Goal: Task Accomplishment & Management: Use online tool/utility

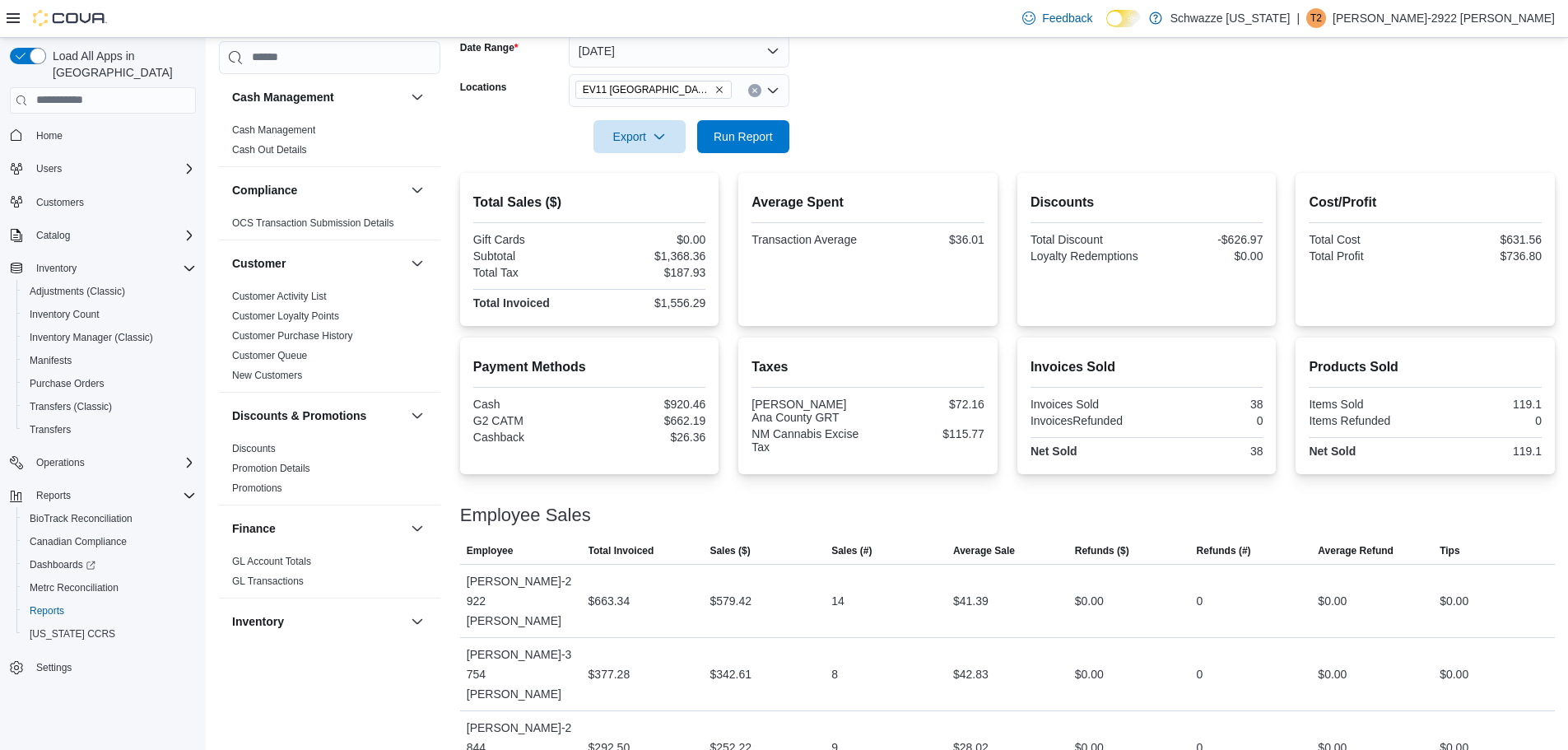
scroll to position [261, 0]
click at [752, 145] on span "Run Report" at bounding box center [743, 133] width 72 height 33
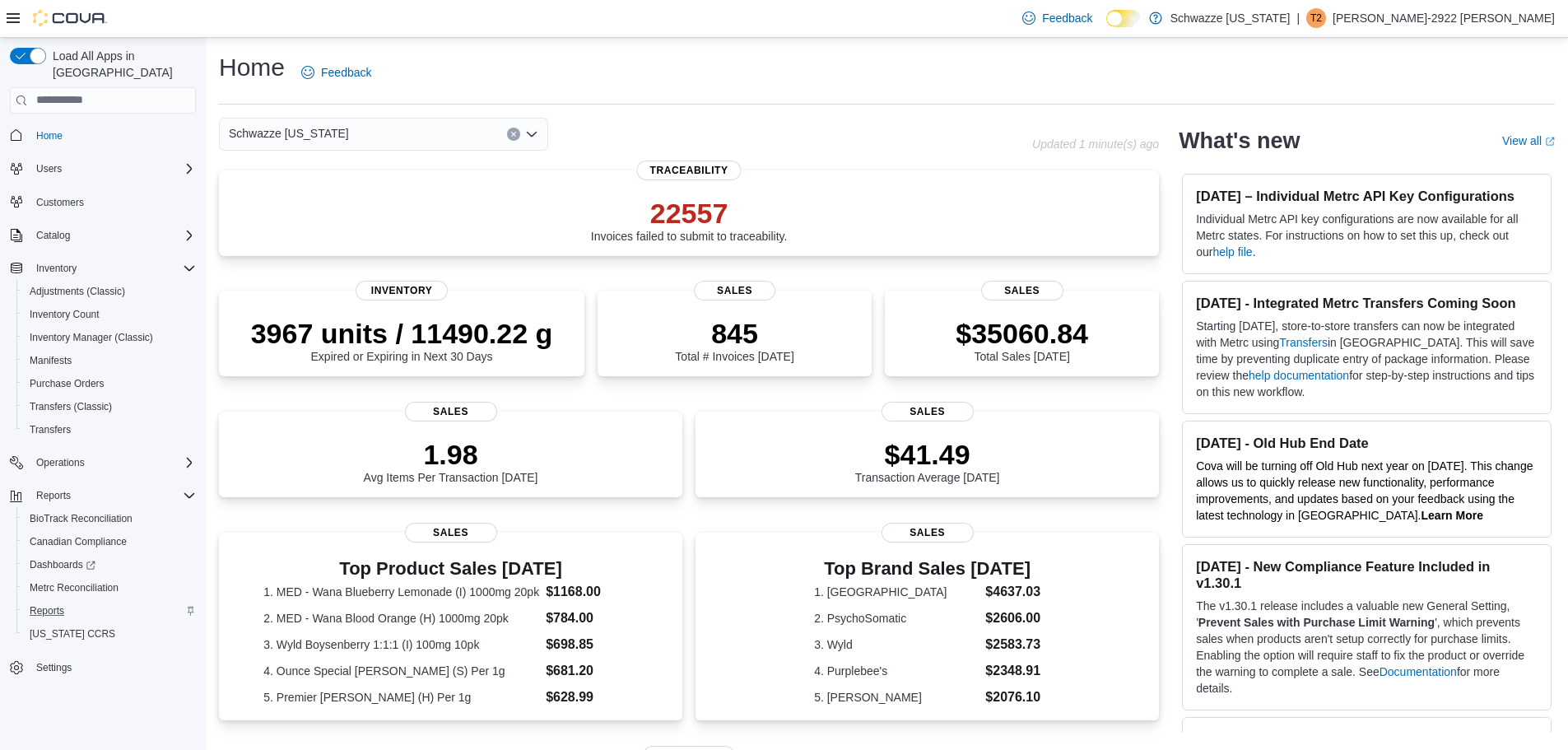
click at [88, 601] on div "Reports" at bounding box center [109, 610] width 173 height 20
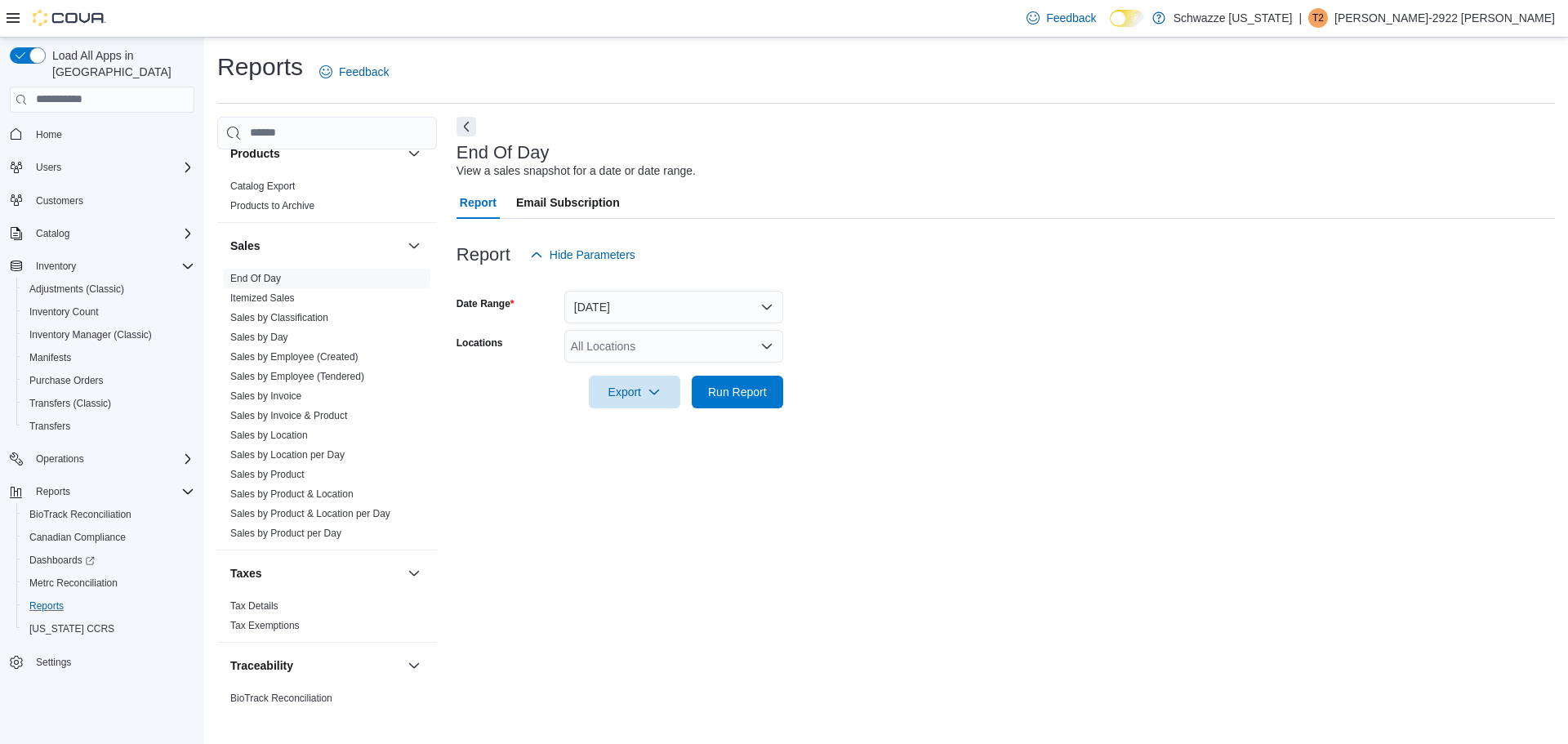
scroll to position [1089, 0]
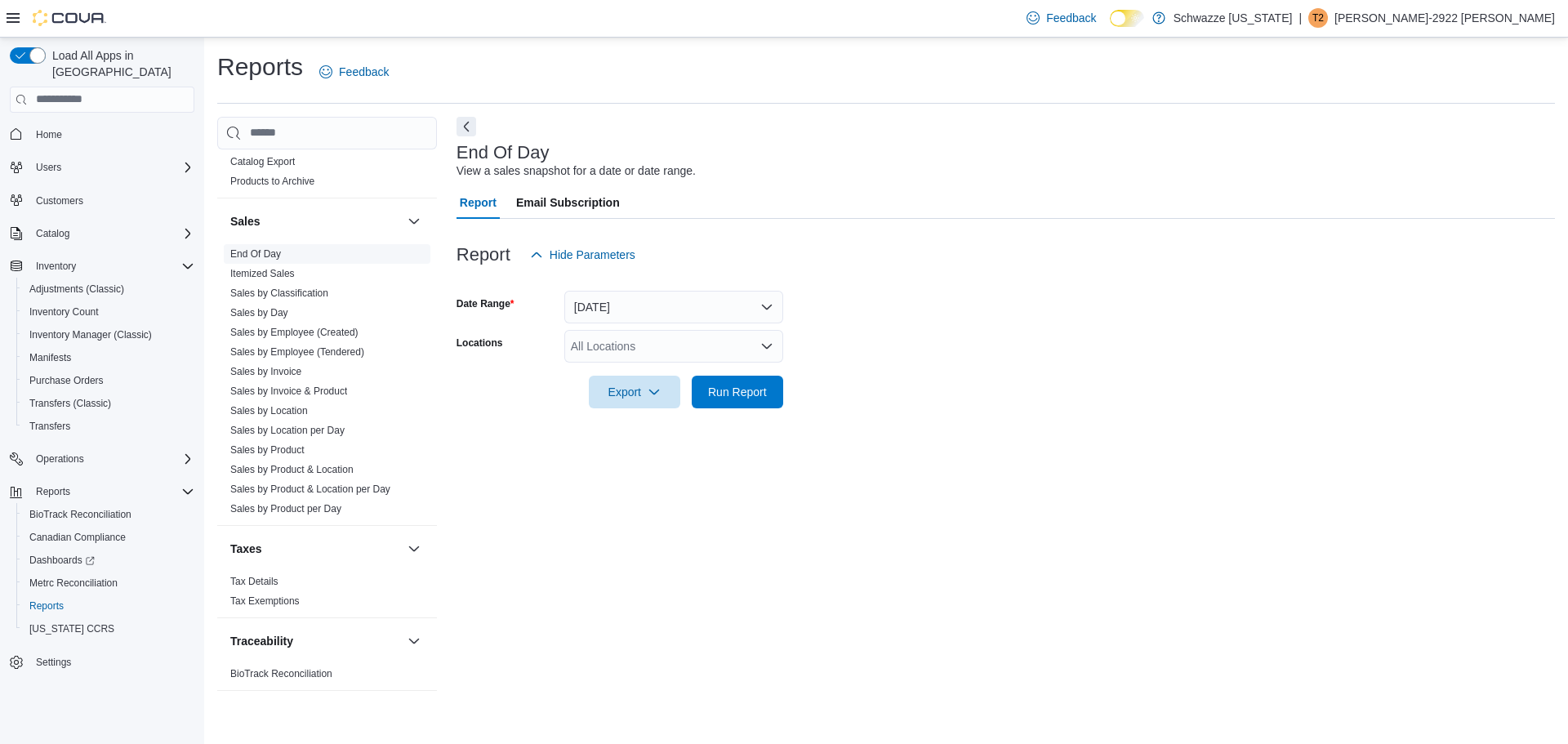
click at [354, 247] on span "End Of Day" at bounding box center [327, 254] width 206 height 19
click at [458, 123] on button "Next" at bounding box center [466, 125] width 19 height 19
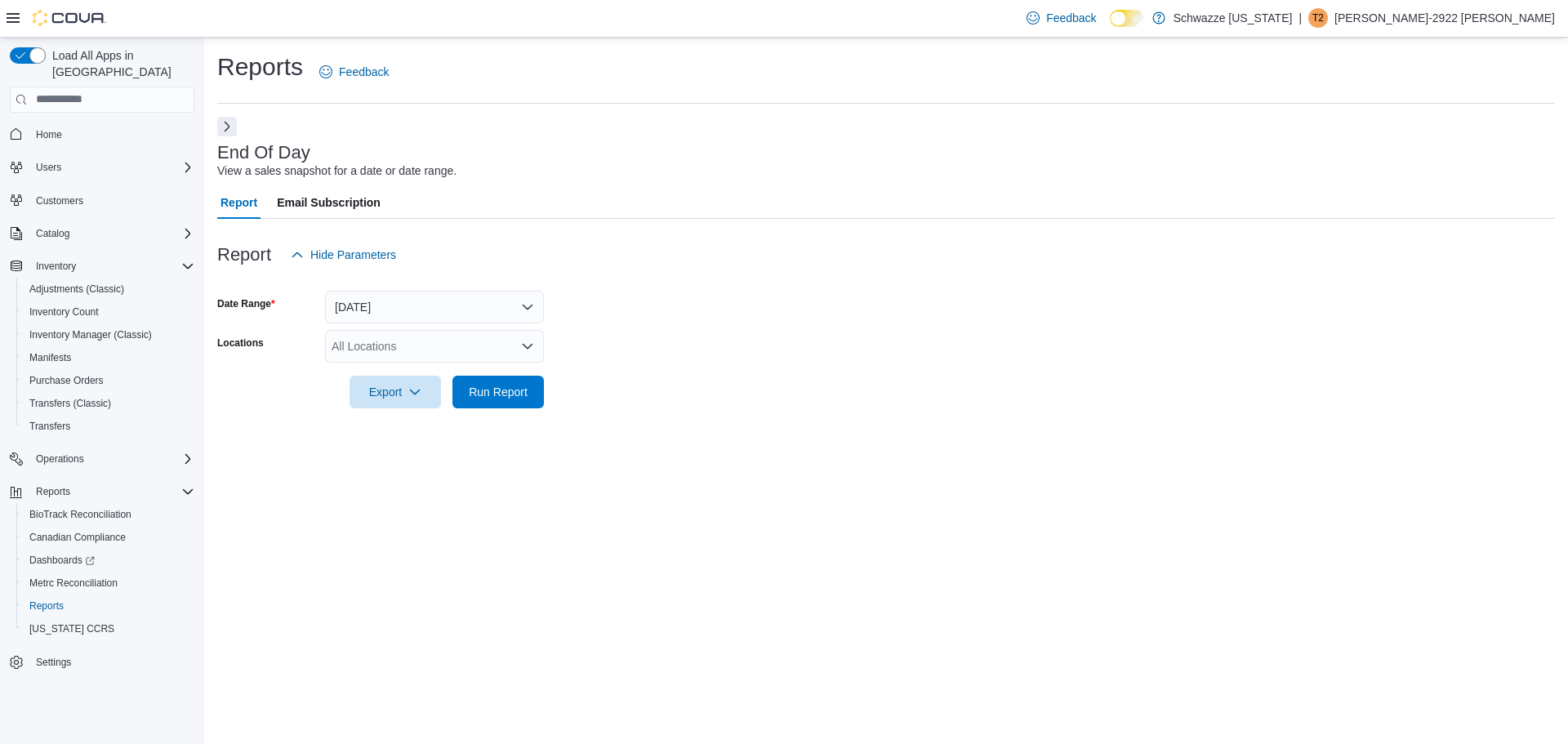
click at [449, 336] on div "All Locations" at bounding box center [434, 346] width 219 height 33
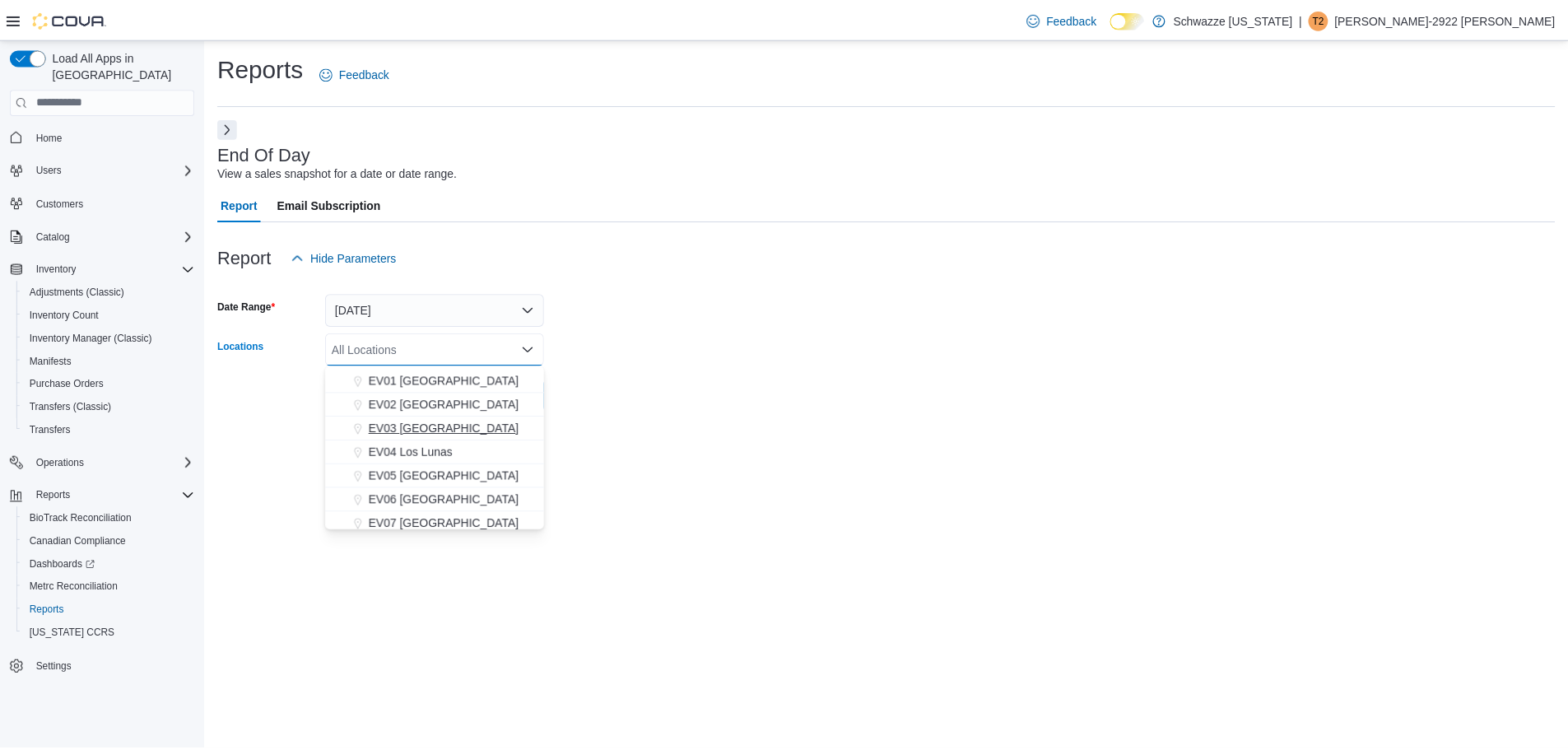
scroll to position [83, 0]
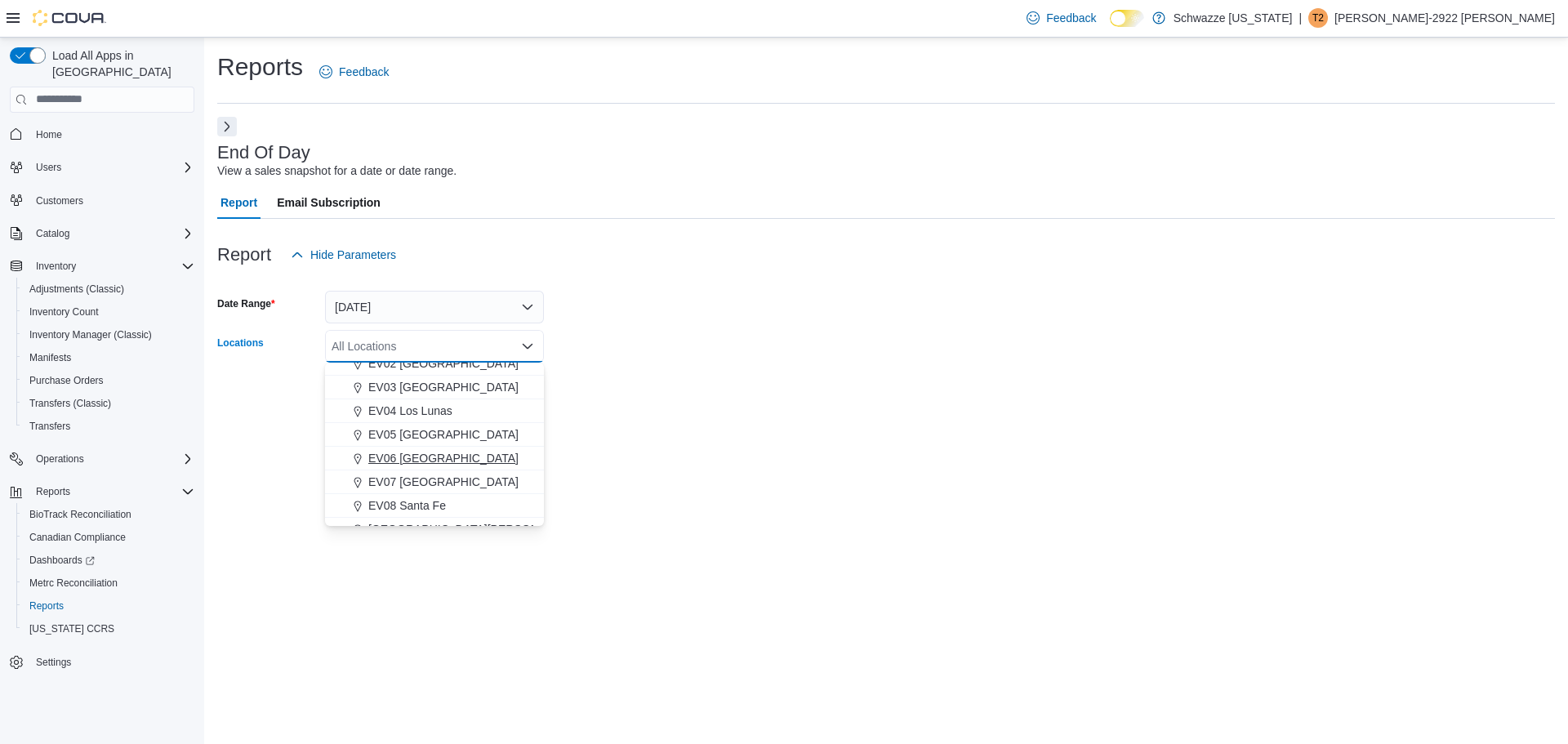
click at [430, 461] on span "EV06 Las Cruces East" at bounding box center [443, 457] width 151 height 16
click at [748, 411] on div at bounding box center [886, 418] width 1338 height 19
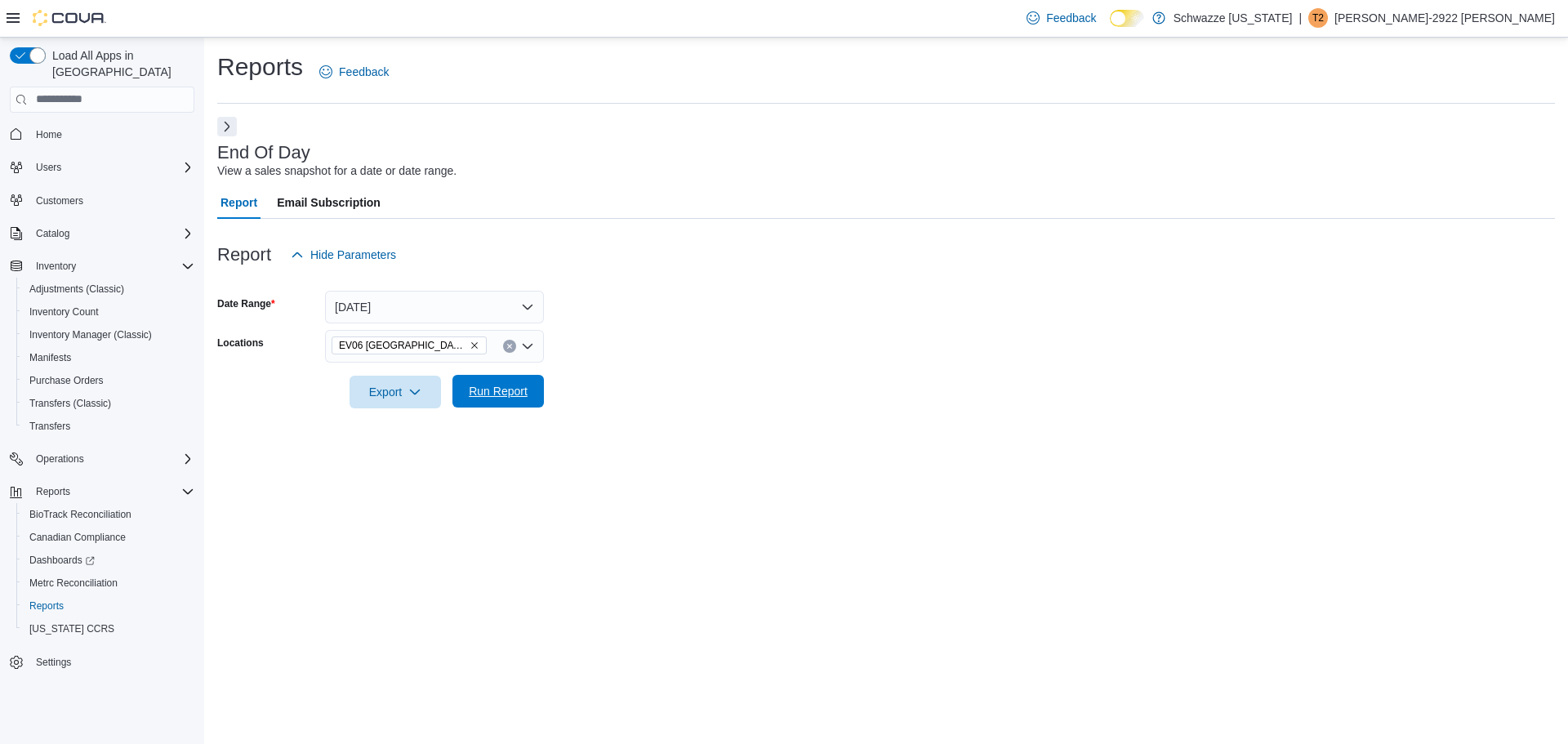
click at [507, 397] on span "Run Report" at bounding box center [498, 391] width 59 height 16
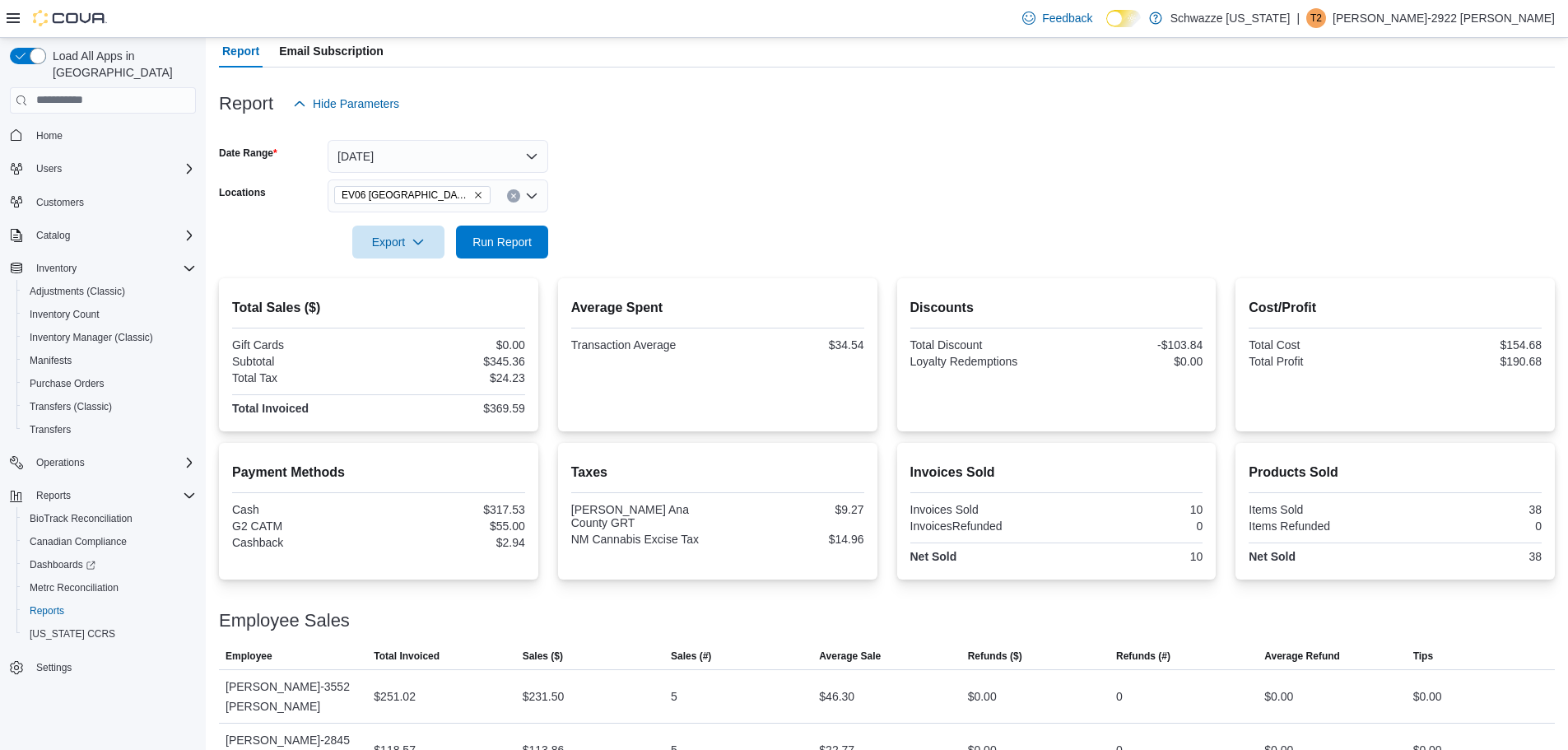
scroll to position [154, 0]
drag, startPoint x: 575, startPoint y: 693, endPoint x: 842, endPoint y: 726, distance: 269.0
click at [842, 726] on tbody "Employee Bryan-3552 Munoz Total Invoiced $251.02 Sales ($) $231.50 Sales (#) 5 …" at bounding box center [887, 722] width 1336 height 107
click at [783, 606] on div at bounding box center [887, 599] width 1336 height 20
click at [475, 191] on icon "Remove EV06 Las Cruces East from selection in this group" at bounding box center [478, 194] width 7 height 7
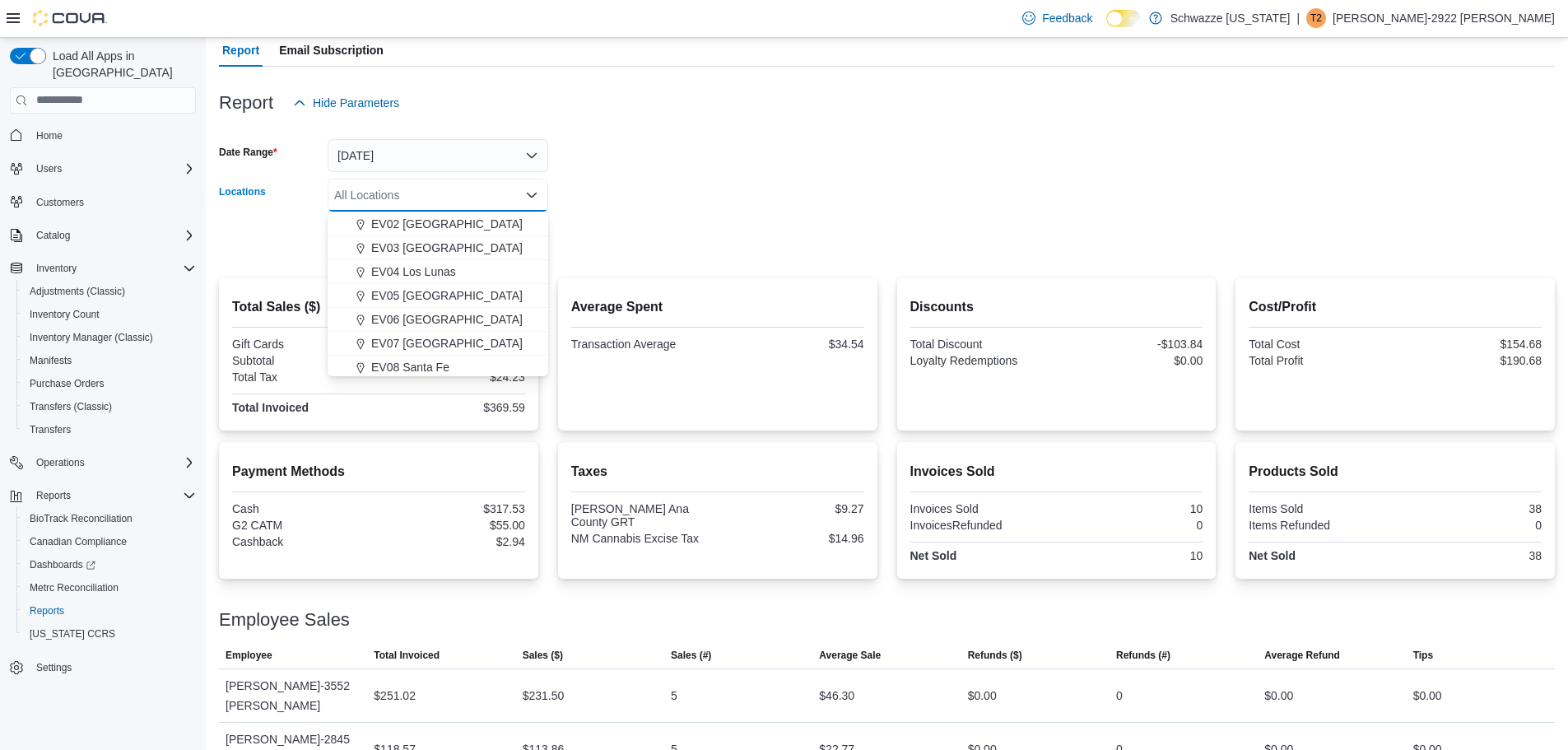
scroll to position [164, 0]
click at [464, 353] on button "EV11 [GEOGRAPHIC_DATA]" at bounding box center [437, 345] width 221 height 24
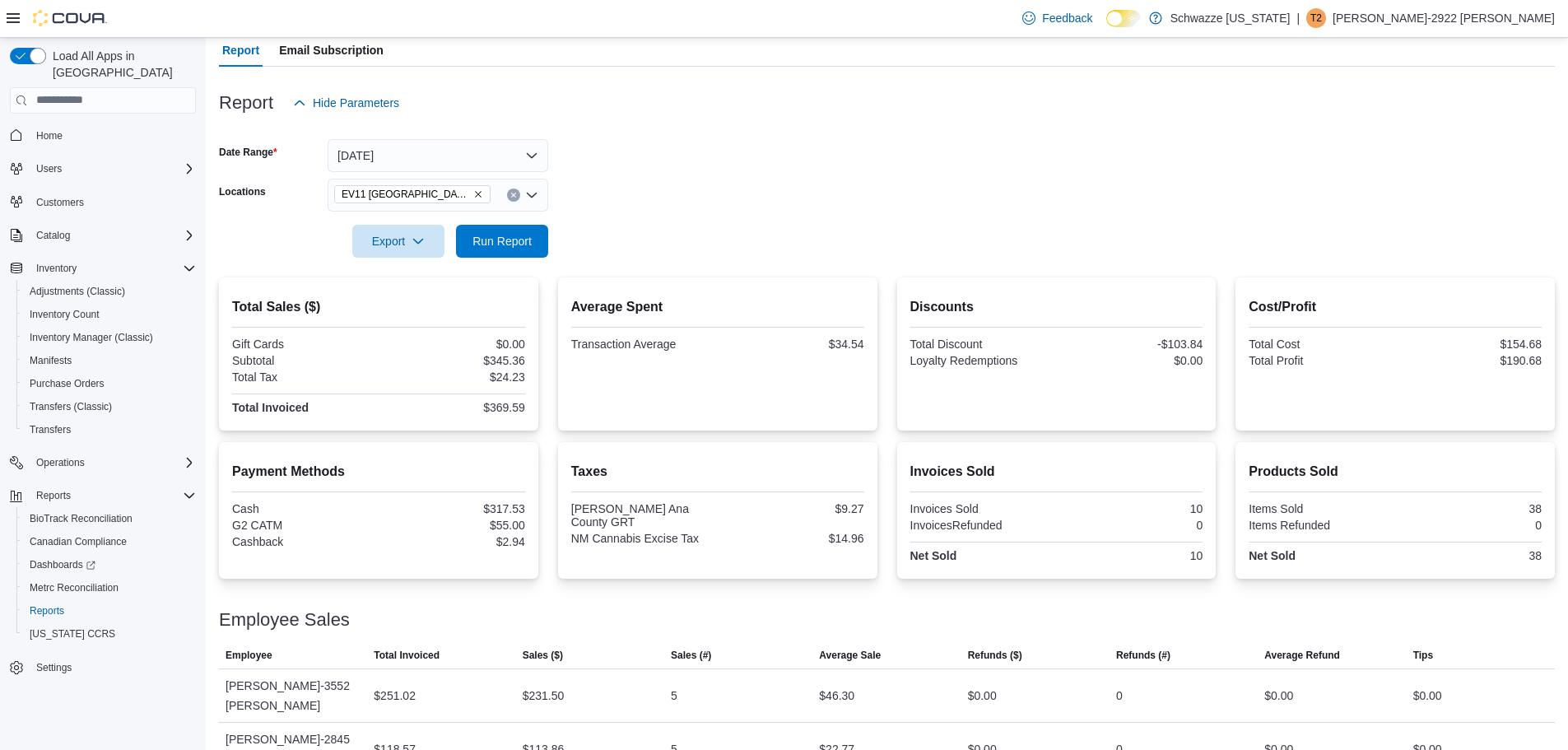
click at [757, 119] on div at bounding box center [887, 129] width 1336 height 20
click at [514, 238] on span "Run Report" at bounding box center [502, 239] width 60 height 16
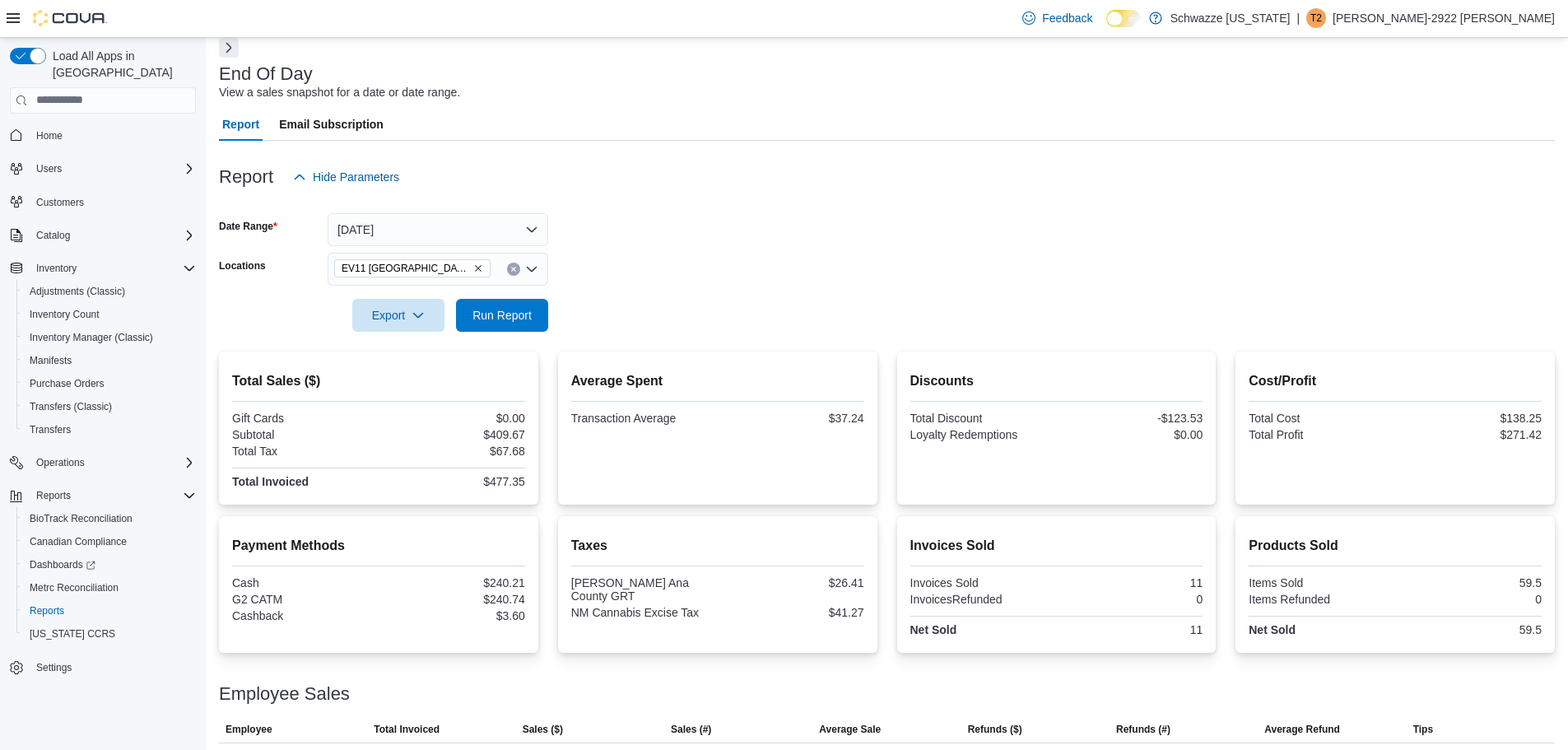
scroll to position [154, 0]
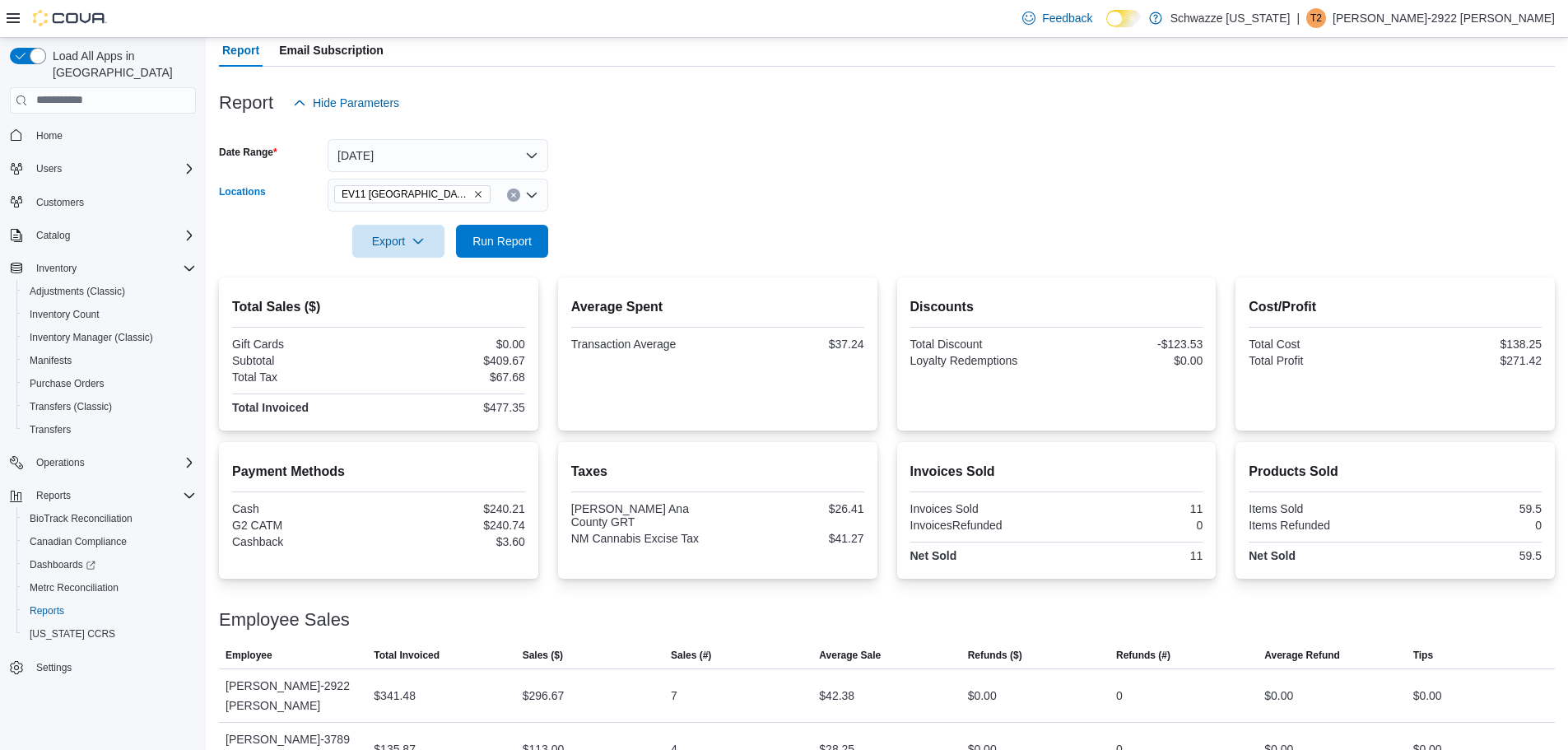
click at [475, 198] on icon "Remove EV11 Las Cruces South Valley from selection in this group" at bounding box center [478, 194] width 10 height 10
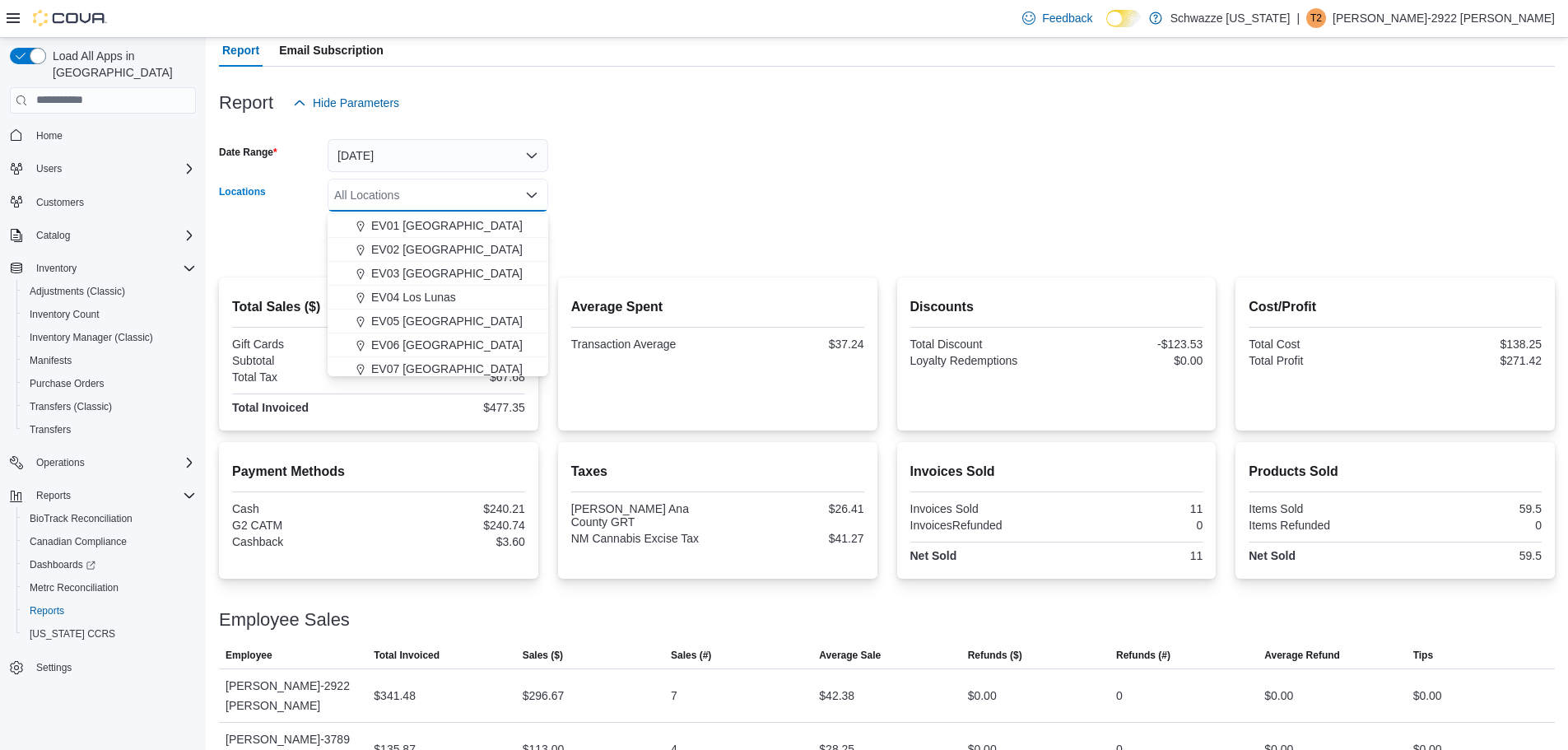
scroll to position [83, 0]
click at [439, 309] on span "EV06 Las Cruces East" at bounding box center [447, 307] width 152 height 16
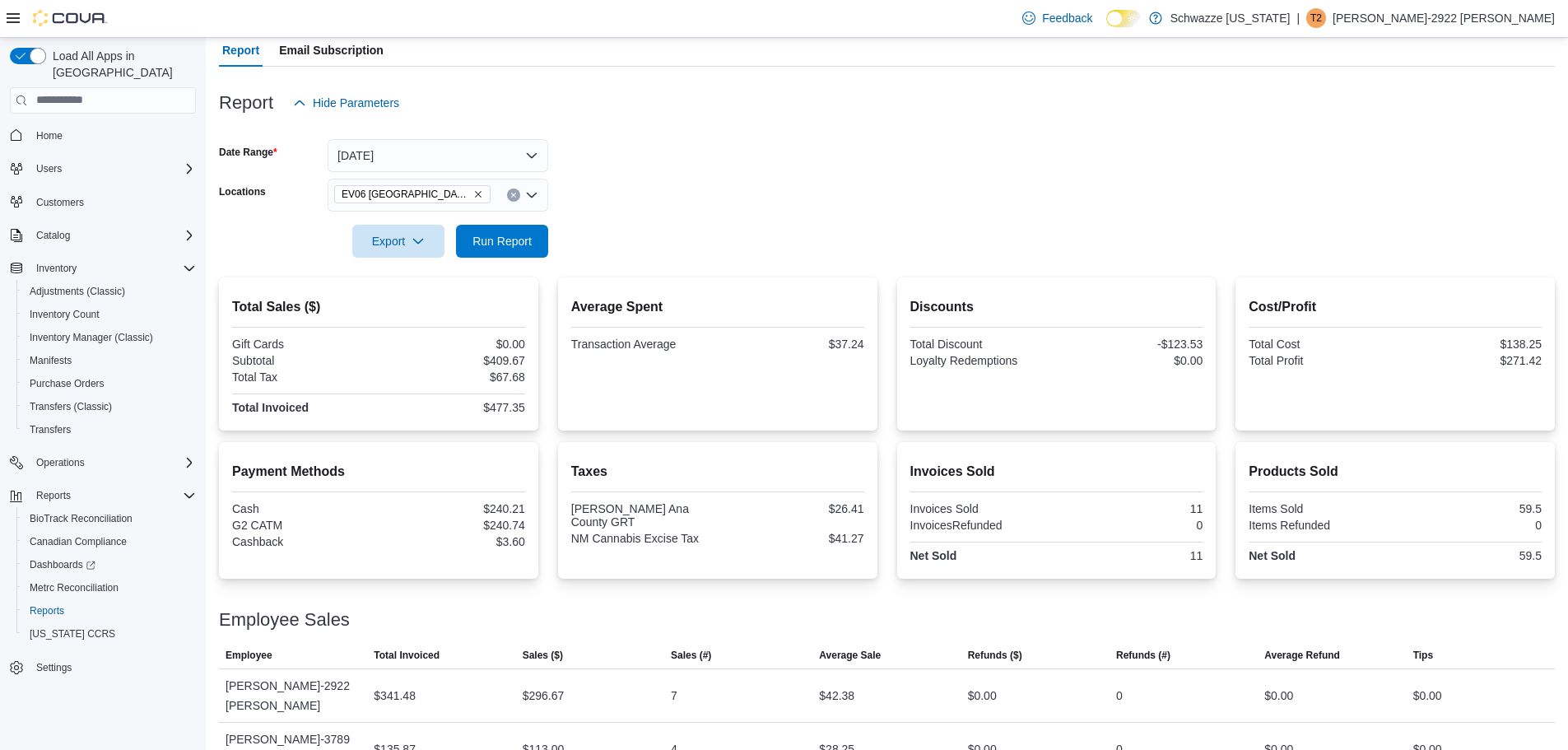
click at [723, 238] on form "Date Range Today Locations EV06 Las Cruces East Export Run Report" at bounding box center [887, 188] width 1336 height 138
click at [515, 238] on span "Run Report" at bounding box center [502, 239] width 60 height 16
